Goal: Book appointment/travel/reservation

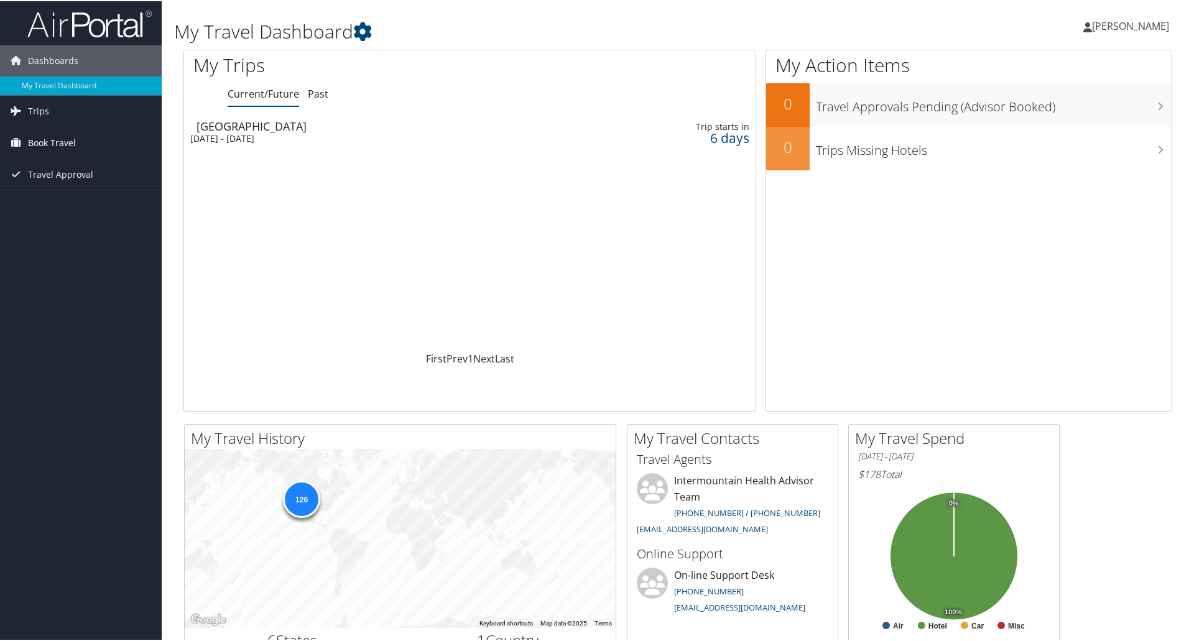
click at [59, 142] on span "Book Travel" at bounding box center [52, 141] width 48 height 31
click at [79, 207] on link "Book/Manage Online Trips" at bounding box center [81, 204] width 162 height 19
